Goal: Information Seeking & Learning: Learn about a topic

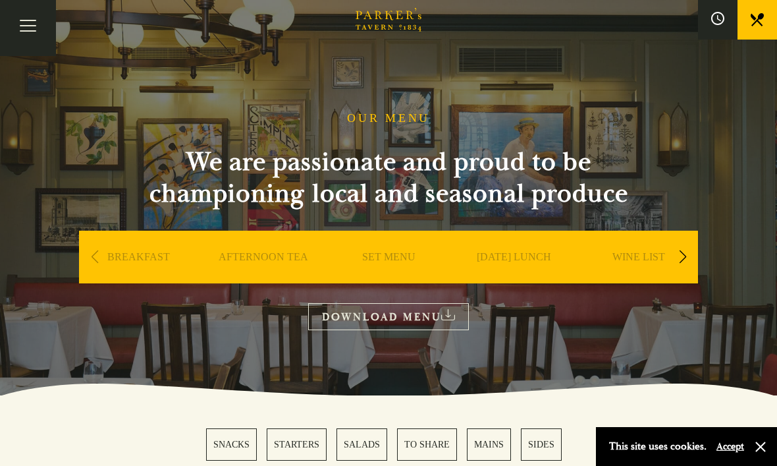
click at [689, 252] on div "Next slide" at bounding box center [683, 256] width 18 height 29
click at [271, 257] on link "SET MENU" at bounding box center [263, 276] width 53 height 53
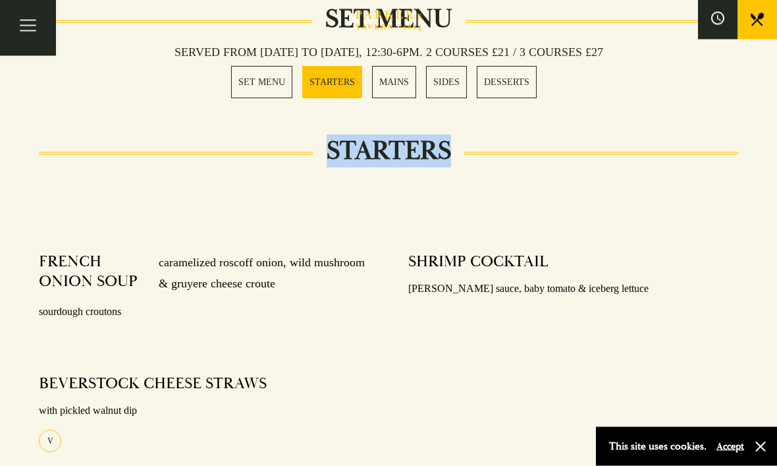
scroll to position [500, 0]
click at [589, 395] on div "SHRIMP COCKTAIL Marie rose sauce, baby tomato & iceberg lettuce" at bounding box center [573, 363] width 369 height 242
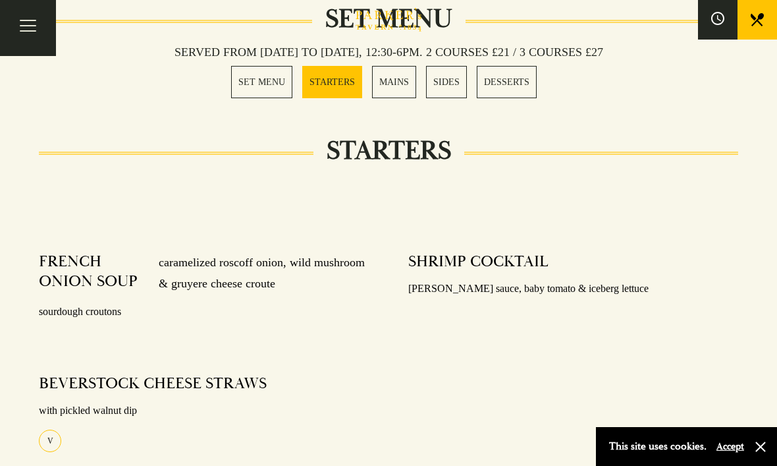
click at [585, 406] on div "SHRIMP COCKTAIL Marie rose sauce, baby tomato & iceberg lettuce" at bounding box center [573, 363] width 369 height 242
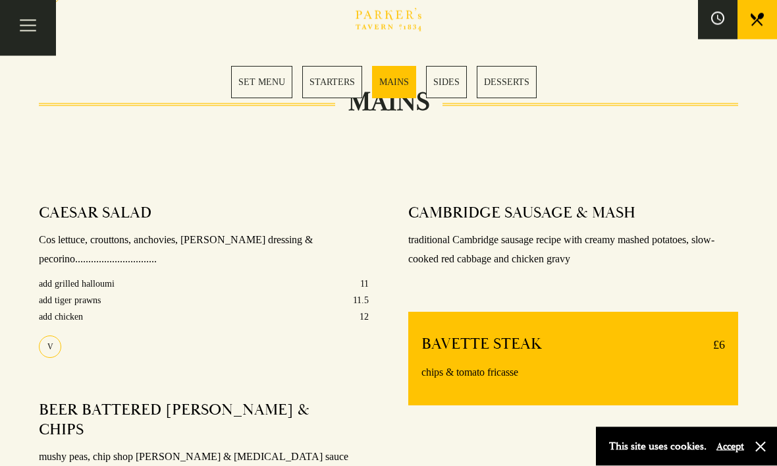
scroll to position [948, 0]
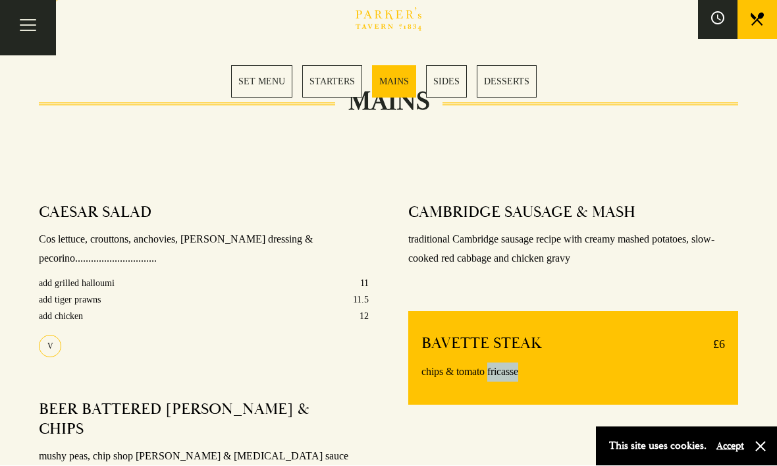
click at [696, 439] on div "CAMBRIDGE SAUSAGE & MASH traditional Cambridge sausage recipe with creamy mashe…" at bounding box center [573, 351] width 369 height 315
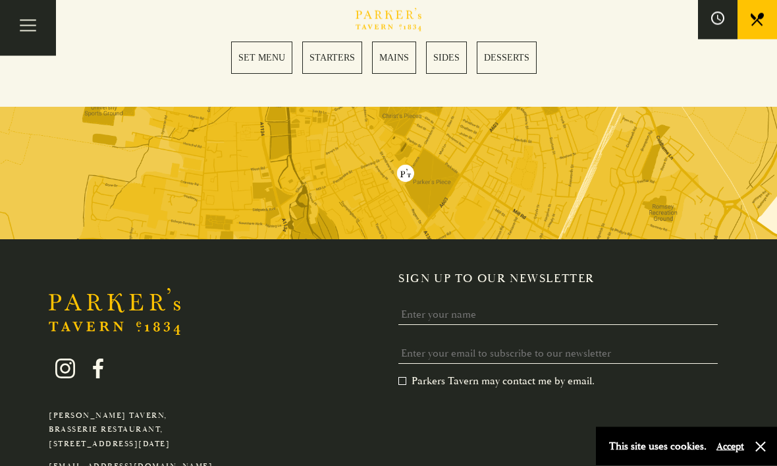
scroll to position [2124, 0]
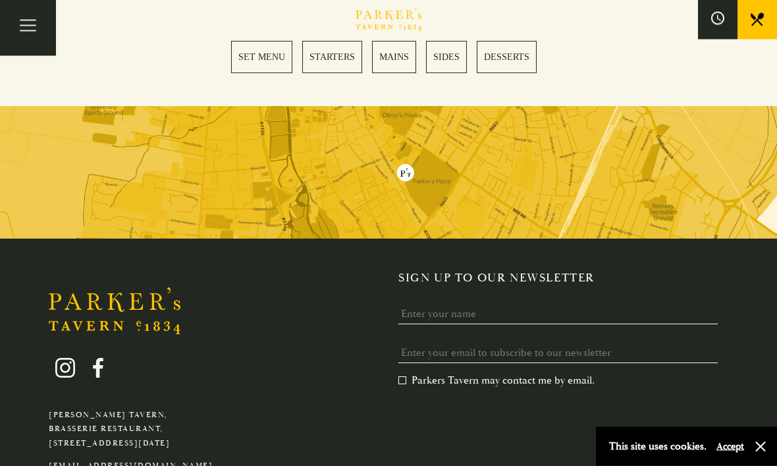
click at [155, 408] on p "Parker's Tavern, Brasserie Restaurant, Regent Street, Cambridge, CB2 1AD" at bounding box center [131, 429] width 164 height 43
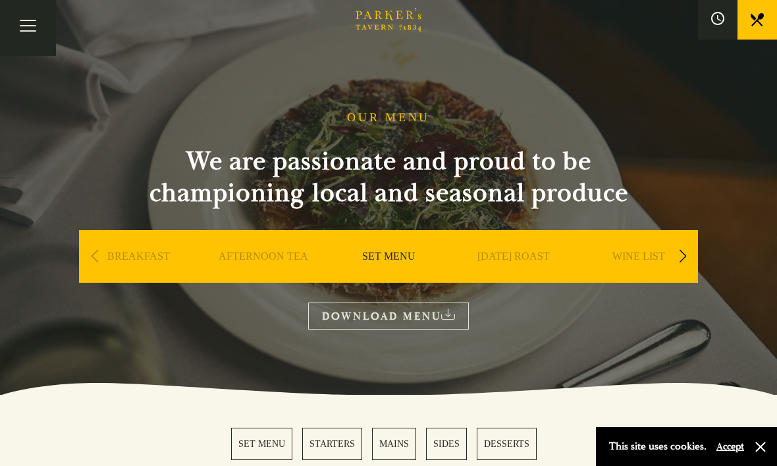
scroll to position [0, 0]
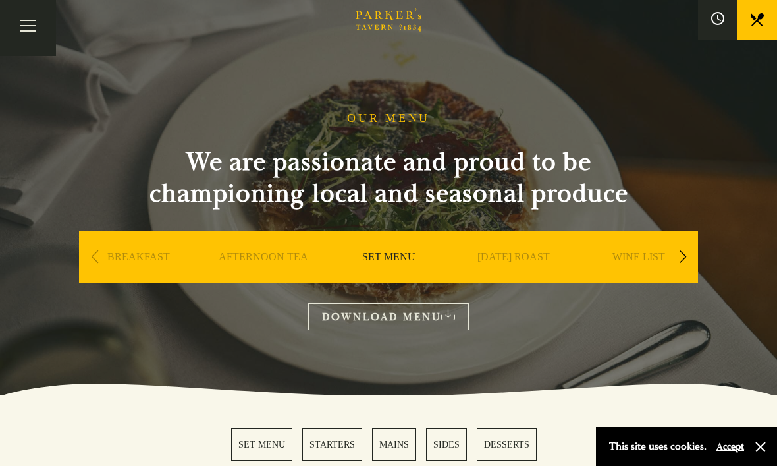
click at [690, 259] on div "Next slide" at bounding box center [683, 256] width 18 height 29
click at [689, 256] on div "Next slide" at bounding box center [683, 256] width 18 height 29
click at [688, 258] on div "Next slide" at bounding box center [683, 256] width 18 height 29
click at [686, 262] on div "Next slide" at bounding box center [683, 256] width 18 height 29
click at [682, 262] on div "Next slide" at bounding box center [683, 256] width 18 height 29
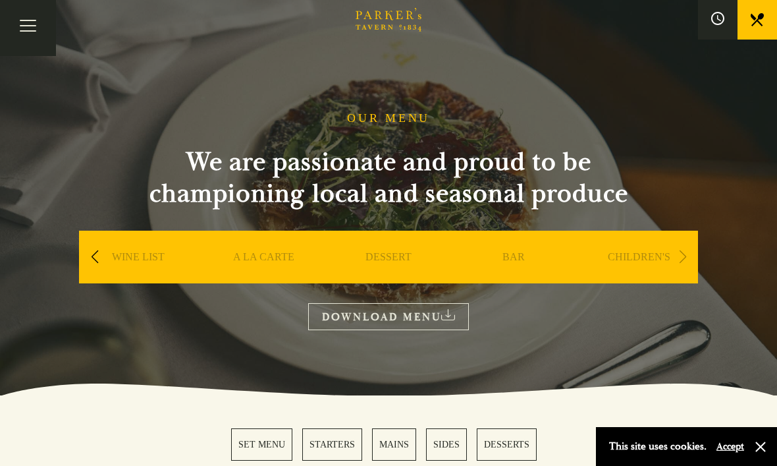
click at [688, 261] on div "Next slide" at bounding box center [683, 256] width 18 height 29
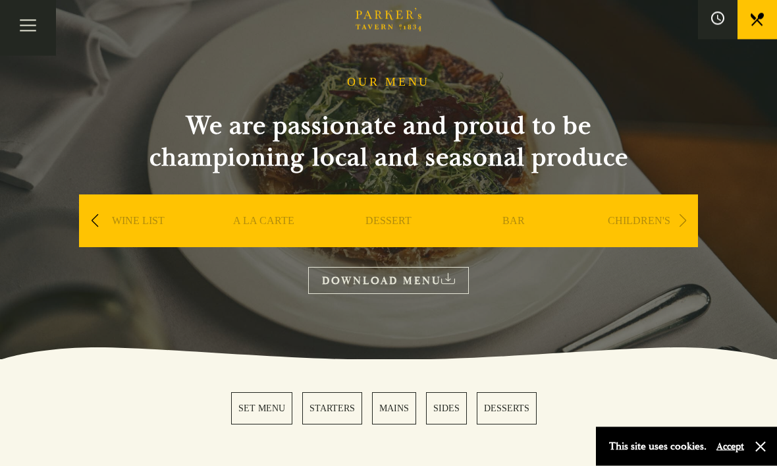
scroll to position [36, 0]
click at [75, 222] on div "OUR MENU We are passionate and proud to be championing local and seasonal produ…" at bounding box center [388, 184] width 659 height 219
click at [76, 222] on div "OUR MENU We are passionate and proud to be championing local and seasonal produ…" at bounding box center [388, 184] width 659 height 219
click at [74, 219] on div "OUR MENU We are passionate and proud to be championing local and seasonal produ…" at bounding box center [388, 184] width 659 height 219
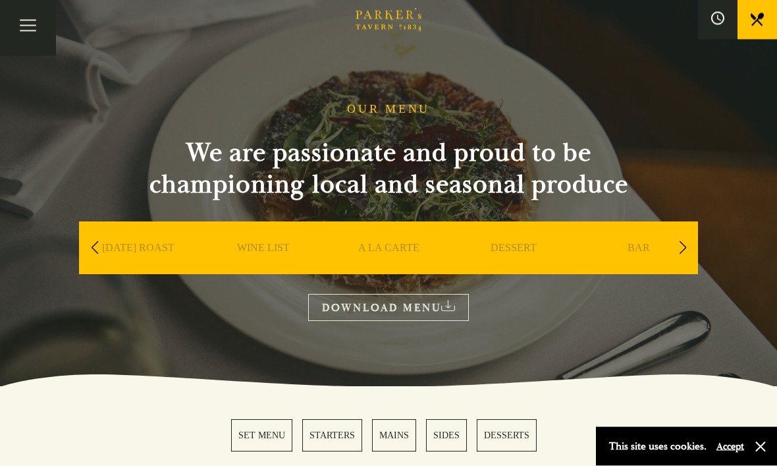
scroll to position [9, 0]
click at [144, 250] on link "[DATE] ROAST" at bounding box center [138, 267] width 72 height 53
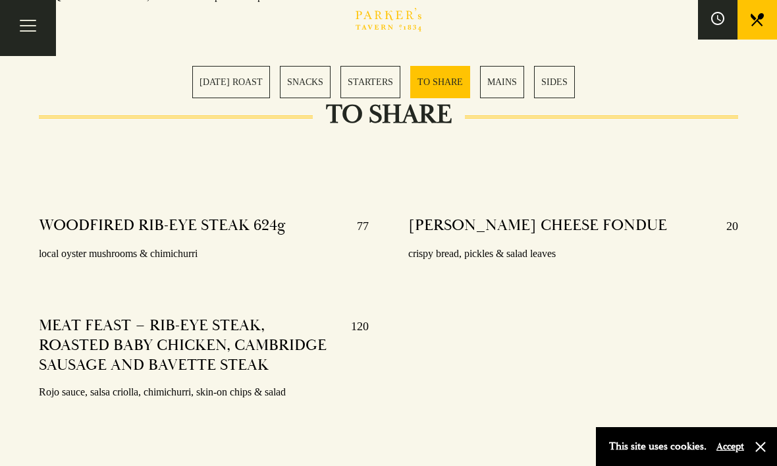
scroll to position [1867, 0]
click at [487, 437] on div "[PERSON_NAME] CHEESE FONDUE 20 crispy bread, pickles & salad leaves" at bounding box center [573, 325] width 369 height 238
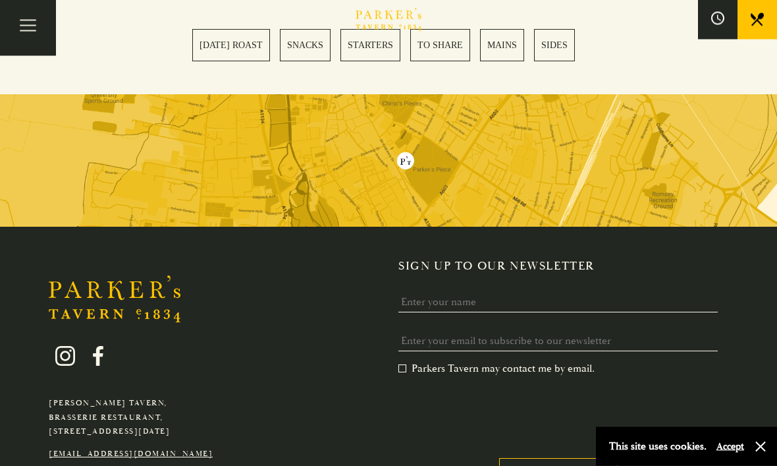
scroll to position [3575, 0]
